Goal: Use online tool/utility: Utilize a website feature to perform a specific function

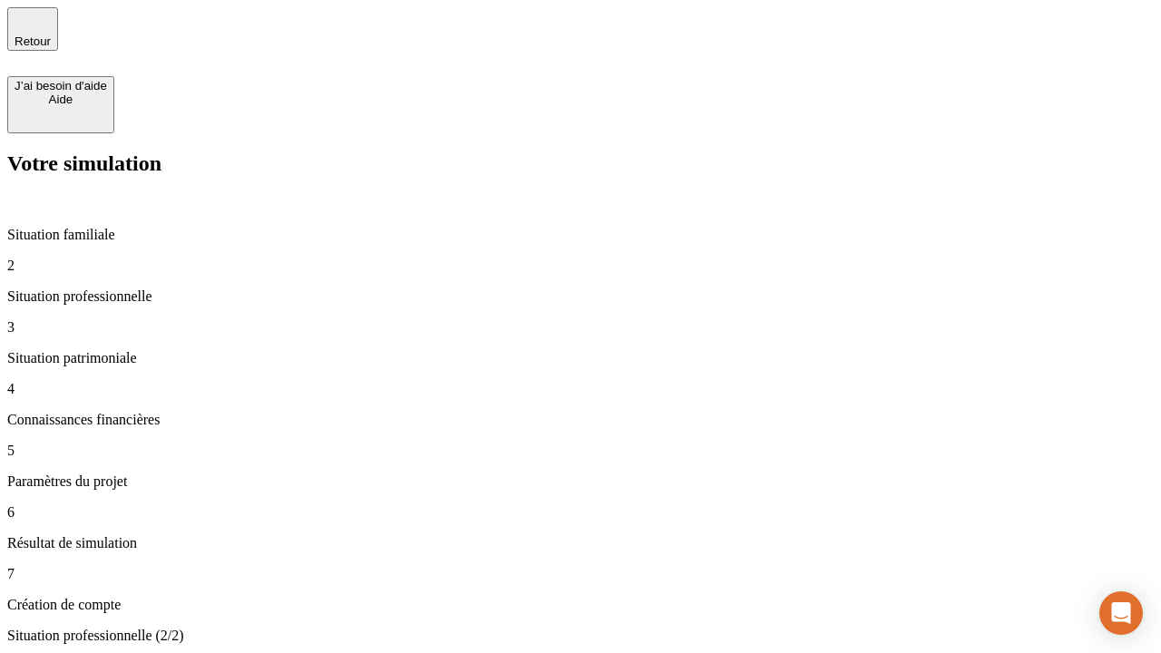
type input "70 000"
type input "1 000"
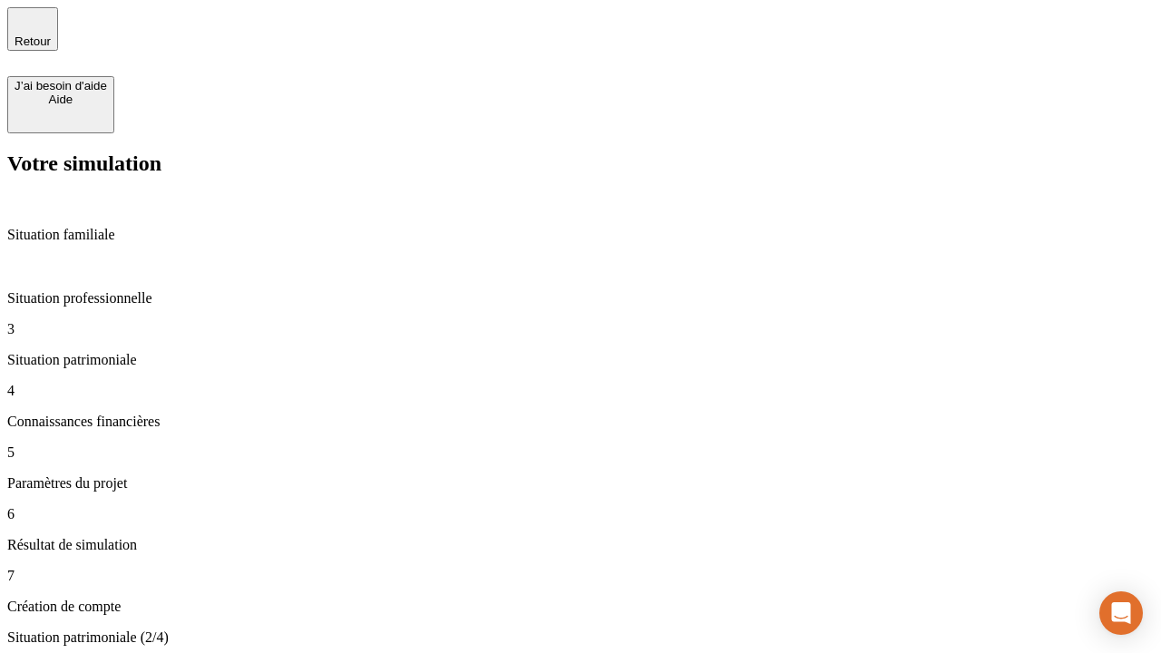
type input "800"
type input "6"
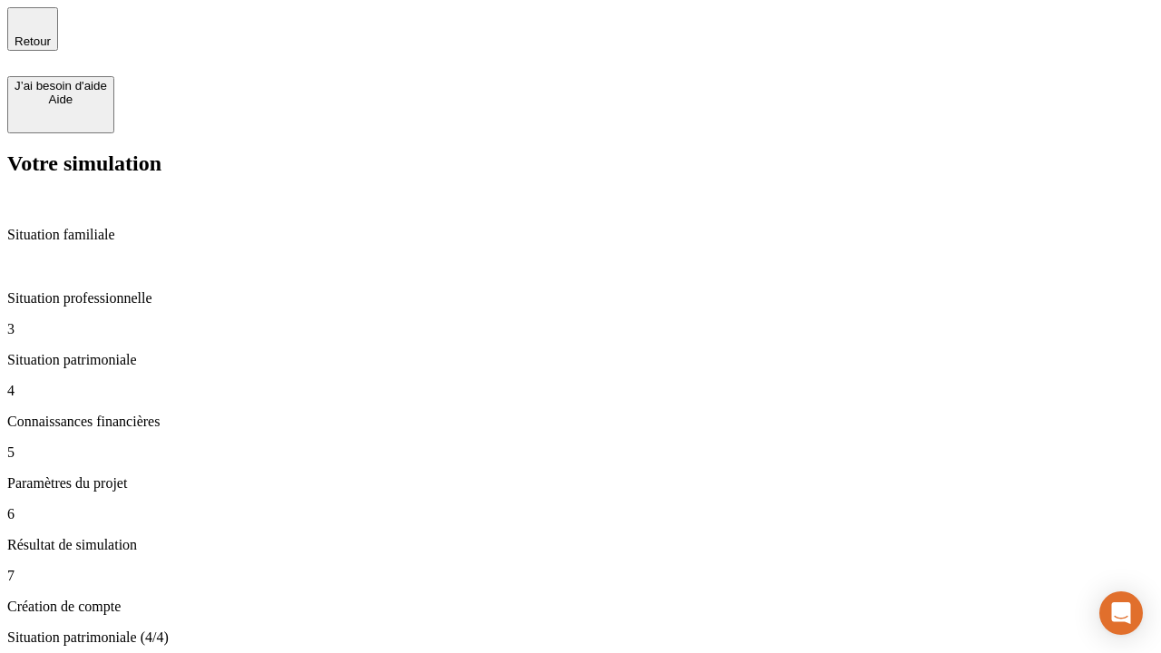
type input "400"
type input "3"
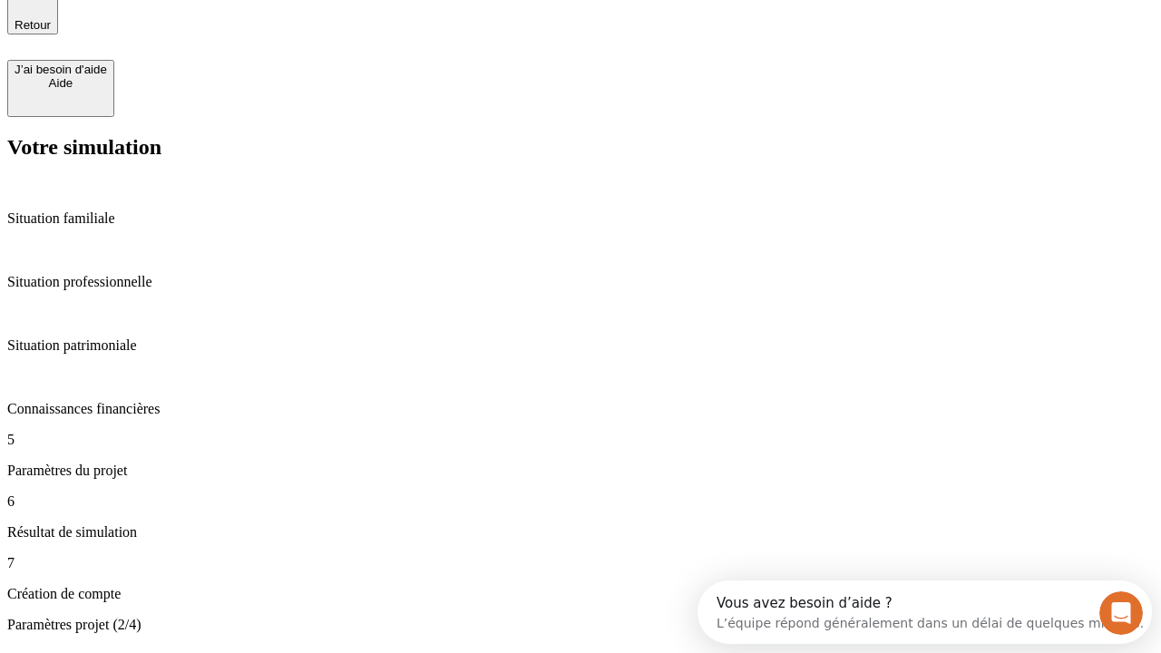
type input "35"
type input "500"
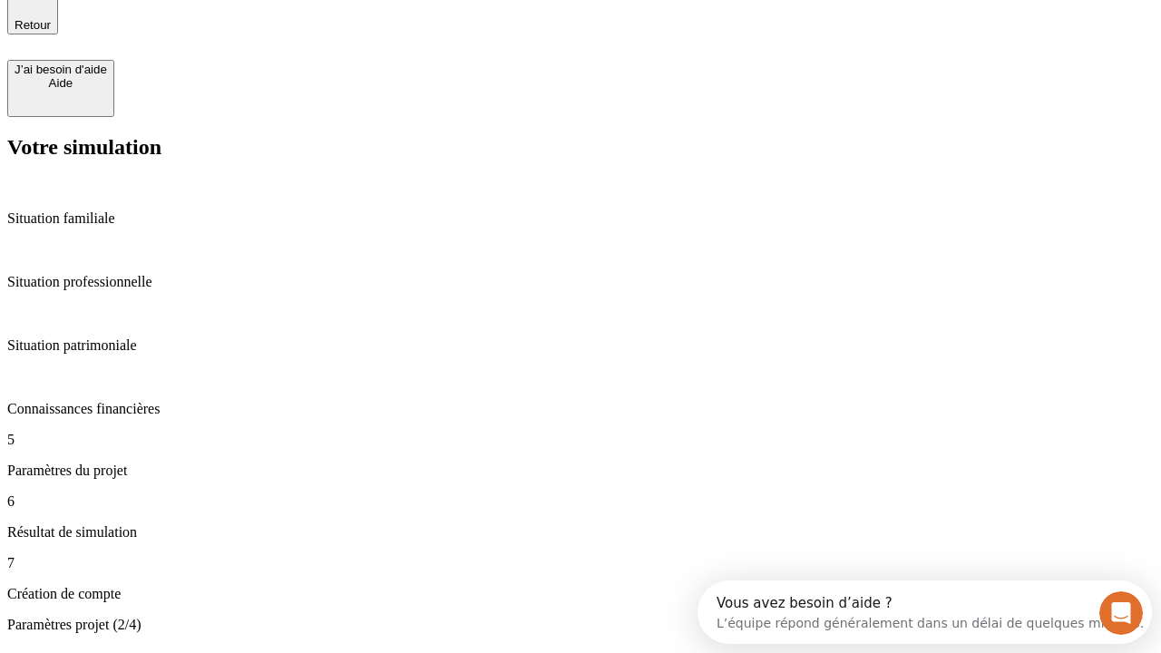
type input "640"
